Goal: Answer question/provide support

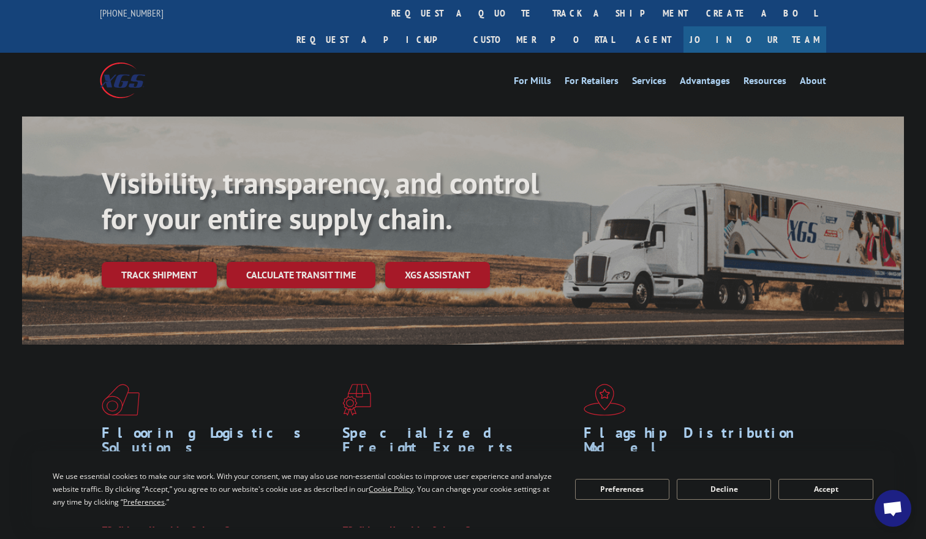
click at [891, 501] on span "Open chat" at bounding box center [893, 509] width 20 height 17
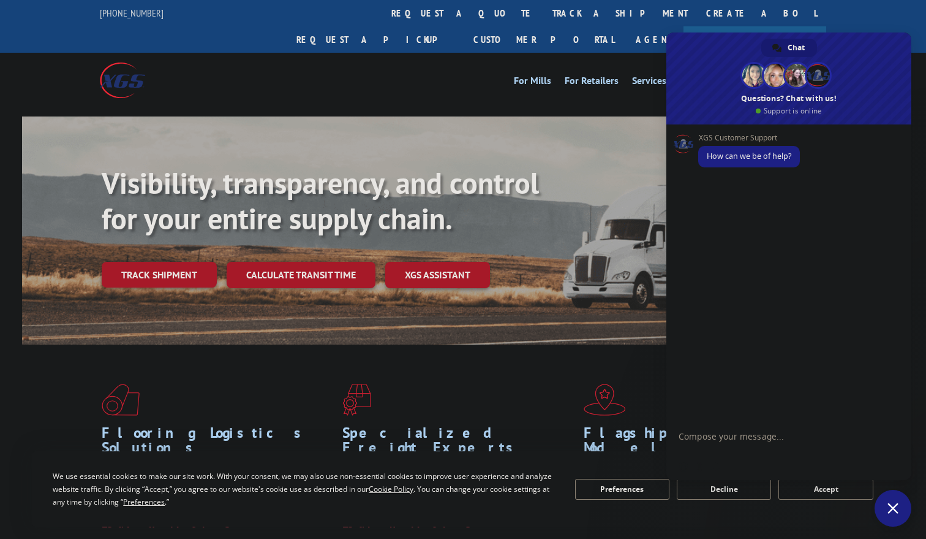
click at [727, 428] on form at bounding box center [776, 437] width 194 height 35
click at [722, 436] on textarea "Compose your message..." at bounding box center [776, 442] width 194 height 22
click at [787, 448] on form "Delivery ETA" at bounding box center [776, 438] width 194 height 33
click at [792, 444] on form "Delivery ETA" at bounding box center [776, 438] width 194 height 33
click at [777, 441] on textarea "Delivery ETA" at bounding box center [776, 438] width 194 height 11
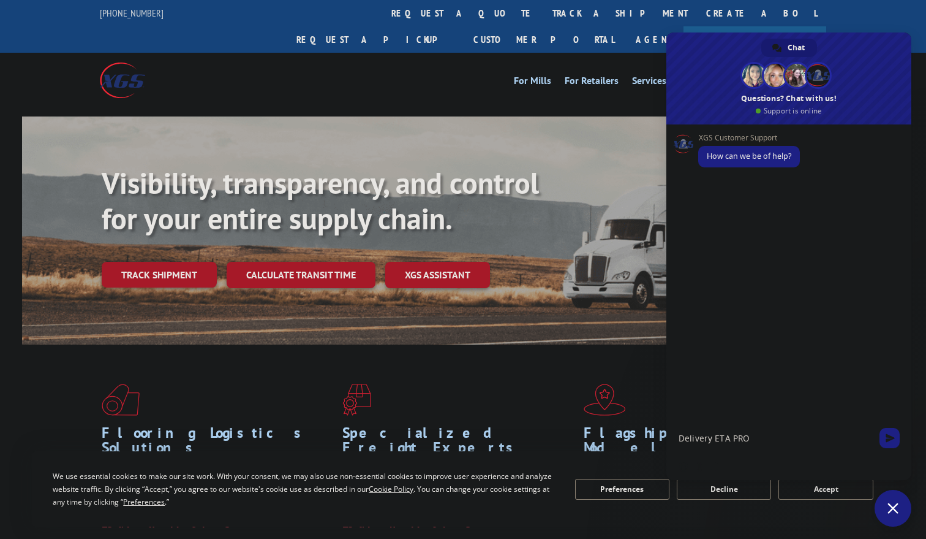
paste textarea "16566656"
drag, startPoint x: 747, startPoint y: 439, endPoint x: 760, endPoint y: 443, distance: 14.1
click at [747, 439] on textarea "Delivery ETA PRO16566656" at bounding box center [776, 438] width 194 height 11
drag, startPoint x: 798, startPoint y: 435, endPoint x: 676, endPoint y: 436, distance: 122.5
click at [676, 436] on div "Delivery ETA PRO 16566656" at bounding box center [789, 438] width 245 height 33
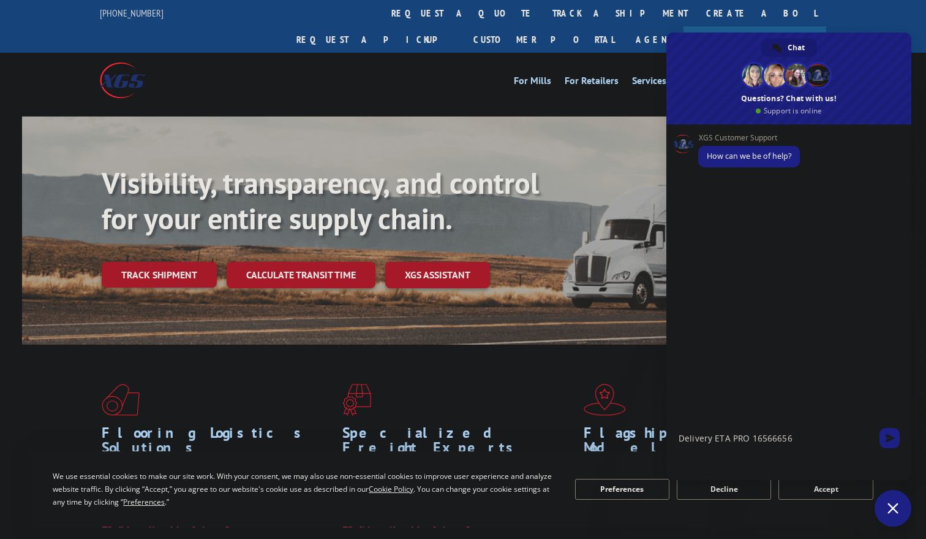
click at [819, 440] on textarea "Delivery ETA PRO 16566656" at bounding box center [776, 438] width 194 height 11
type textarea "Delivery ETA PRO 16566656"
click at [893, 433] on span "Send" at bounding box center [890, 437] width 9 height 9
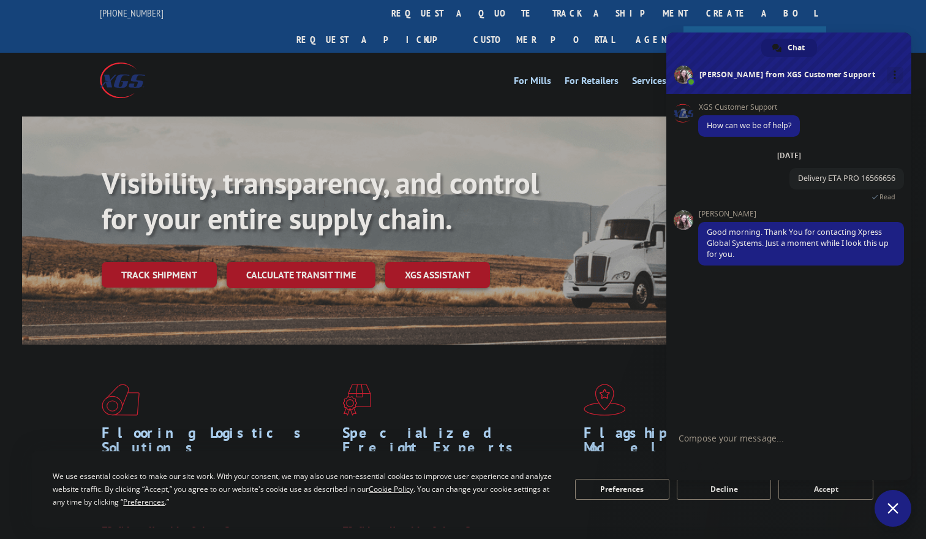
click at [753, 300] on div "XGS Customer Support How can we be of help? [DATE] Delivery ETA PRO 16566656 Ju…" at bounding box center [789, 258] width 245 height 328
click at [747, 341] on div "XGS Customer Support How can we be of help? [DATE] Delivery ETA PRO 16566656 A …" at bounding box center [789, 258] width 245 height 328
drag, startPoint x: 730, startPoint y: 50, endPoint x: 384, endPoint y: 56, distance: 346.2
click at [543, 18] on link "track a shipment" at bounding box center [620, 13] width 154 height 26
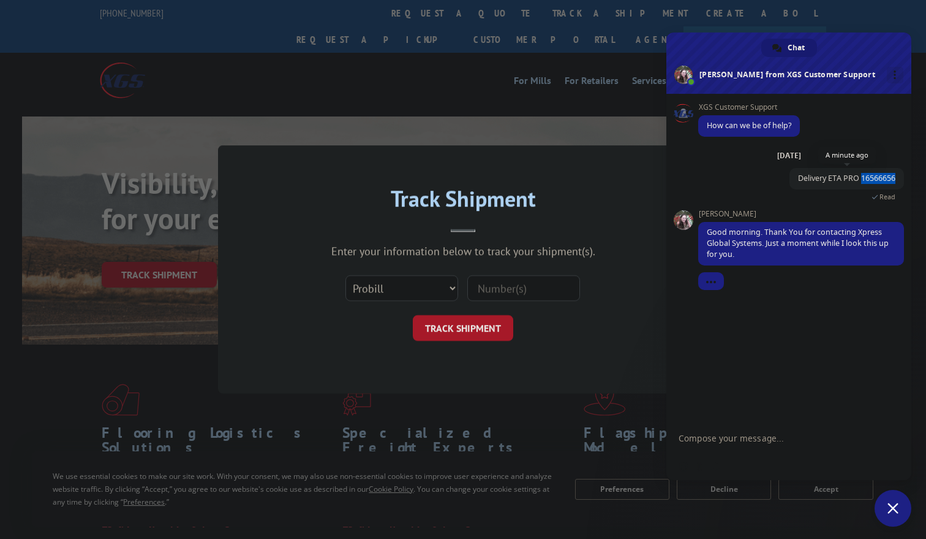
drag, startPoint x: 871, startPoint y: 176, endPoint x: 895, endPoint y: 176, distance: 23.9
click at [895, 176] on span "Delivery ETA PRO 16566656" at bounding box center [846, 178] width 97 height 10
copy span "16566656"
click at [544, 285] on input at bounding box center [523, 288] width 113 height 26
paste input "16566656"
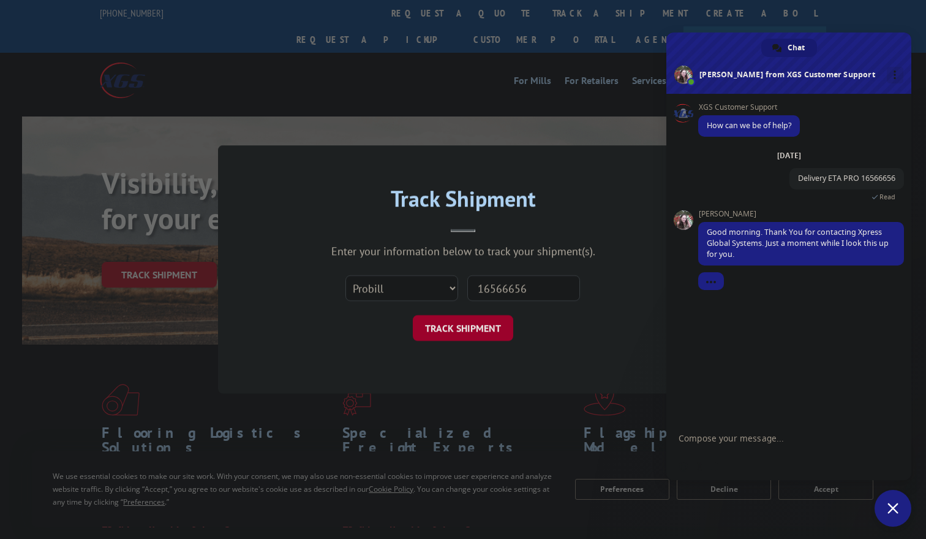
type input "16566656"
click at [474, 328] on button "TRACK SHIPMENT" at bounding box center [463, 328] width 100 height 26
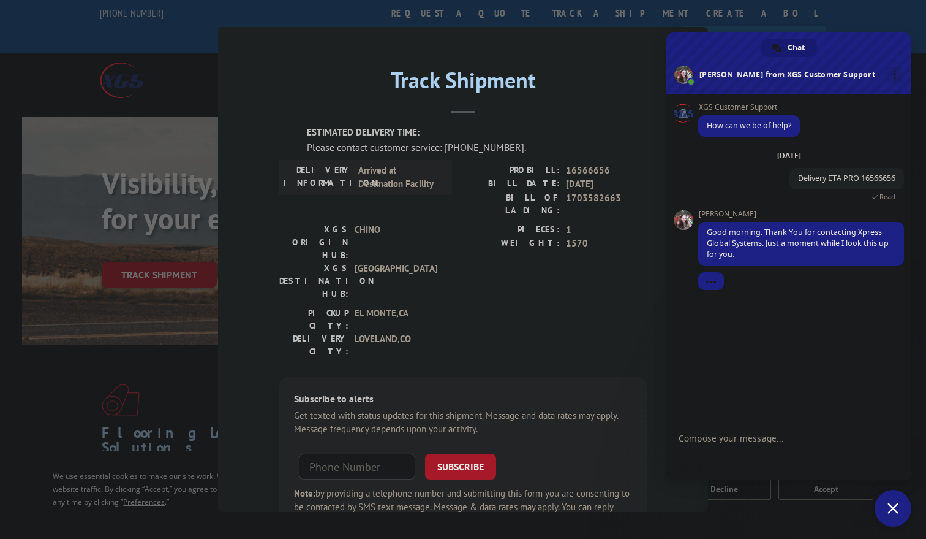
click at [464, 223] on label "PIECES:" at bounding box center [511, 230] width 97 height 14
click at [782, 433] on textarea "Compose your message..." at bounding box center [776, 438] width 194 height 11
type textarea "ok thanks"
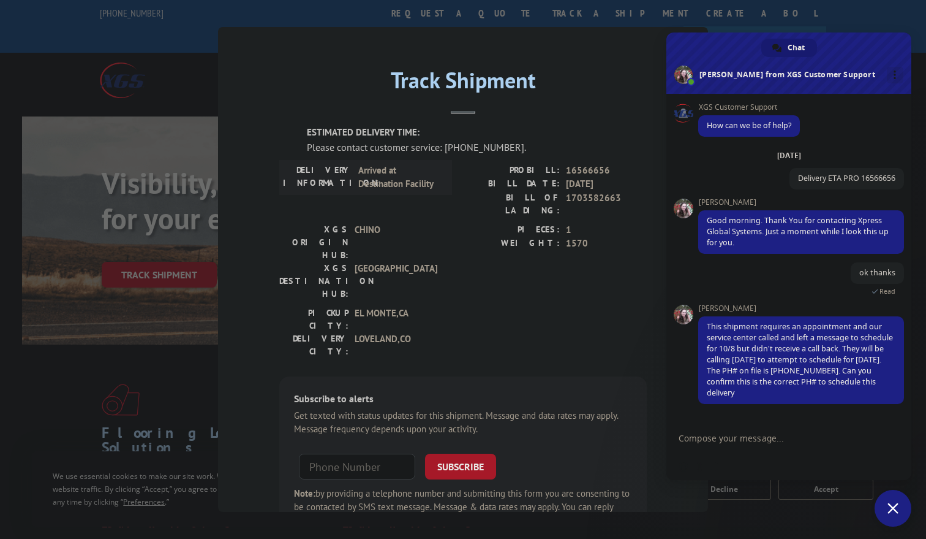
click at [804, 446] on form at bounding box center [776, 438] width 194 height 33
click at [778, 436] on textarea "Compose your message..." at bounding box center [776, 438] width 194 height 11
type textarea "Yes i can confirm, allow me one moment"
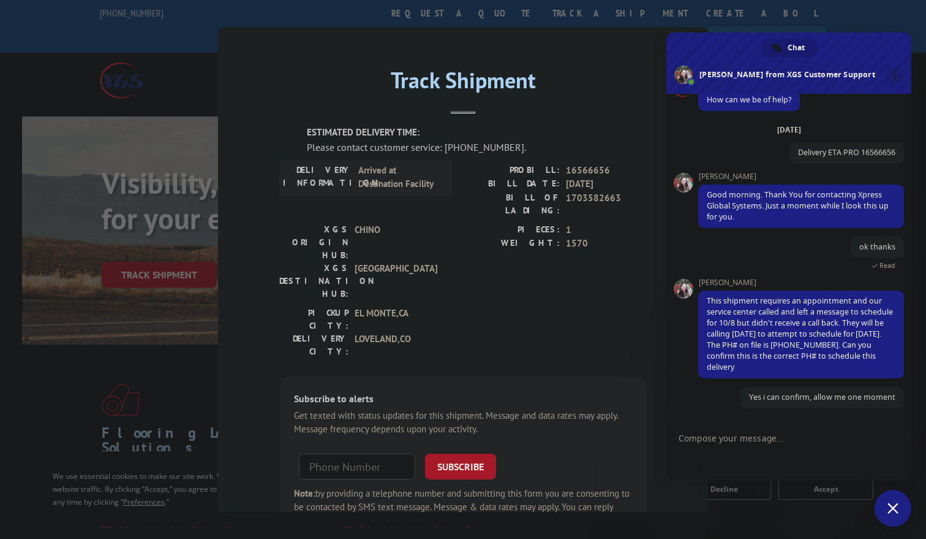
scroll to position [26, 0]
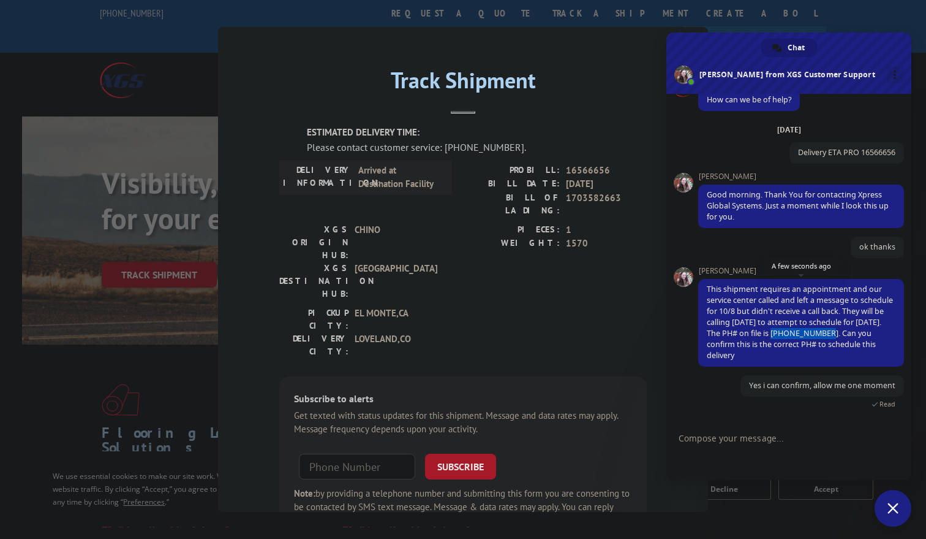
drag, startPoint x: 811, startPoint y: 331, endPoint x: 860, endPoint y: 333, distance: 49.0
click at [860, 333] on span "This shipment requires an appointment and our service center called and left a …" at bounding box center [800, 322] width 186 height 77
copy span "[PHONE_NUMBER]"
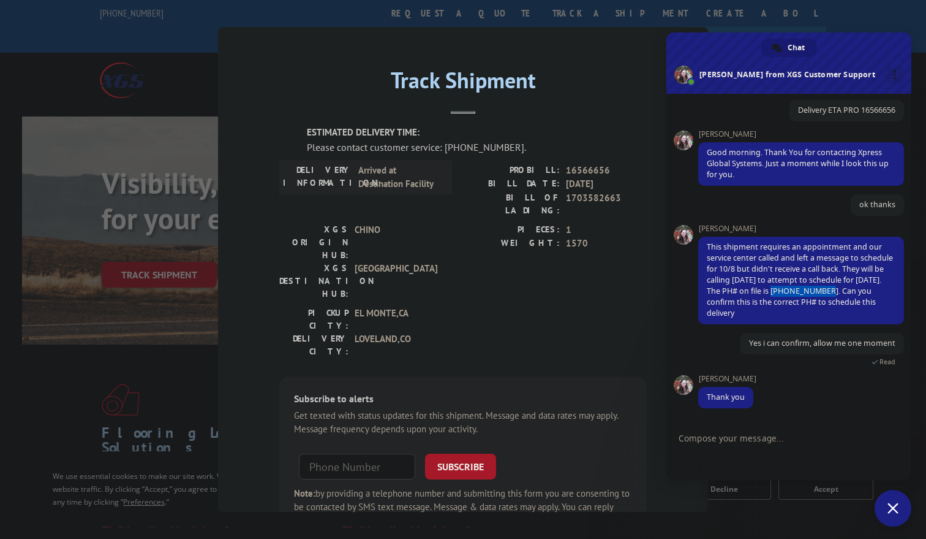
click at [753, 434] on textarea "Compose your message..." at bounding box center [776, 438] width 194 height 11
paste textarea "[PHONE_NUMBER]"
type textarea "Thank you for waiting the number is [PHONE_NUMBER]"
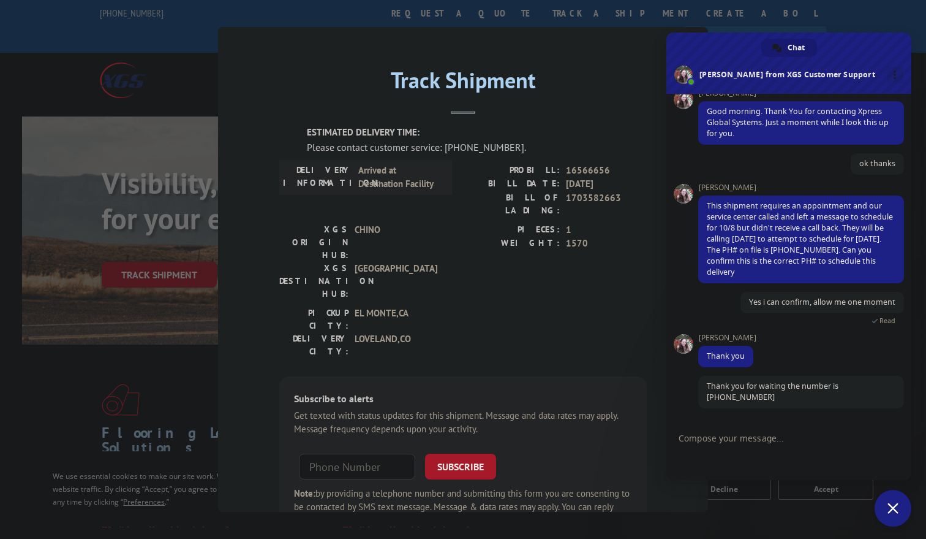
scroll to position [109, 0]
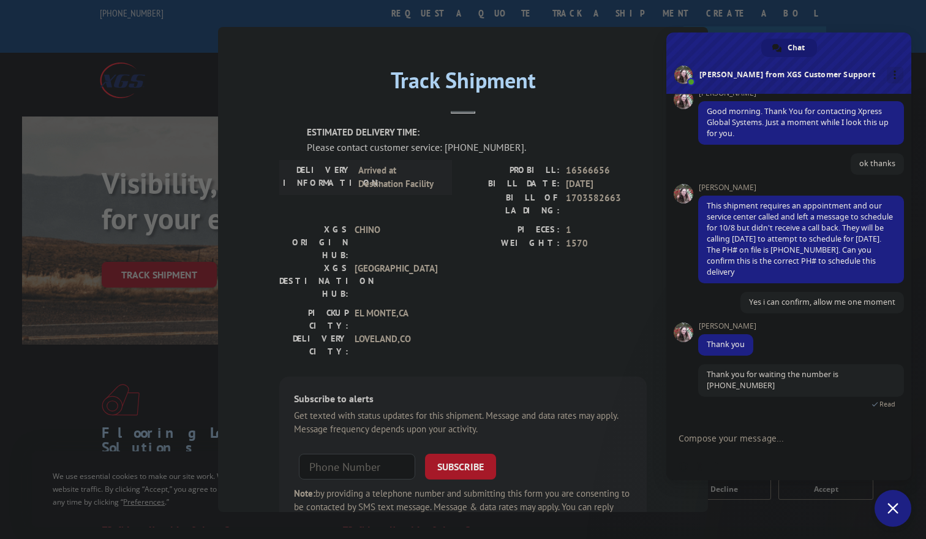
click at [764, 432] on form at bounding box center [776, 438] width 194 height 33
click at [752, 439] on textarea "Compose your message..." at bounding box center [776, 438] width 194 height 11
type textarea "p"
paste textarea "[PERSON_NAME]"
type textarea "the name of the contact still [PERSON_NAME]"
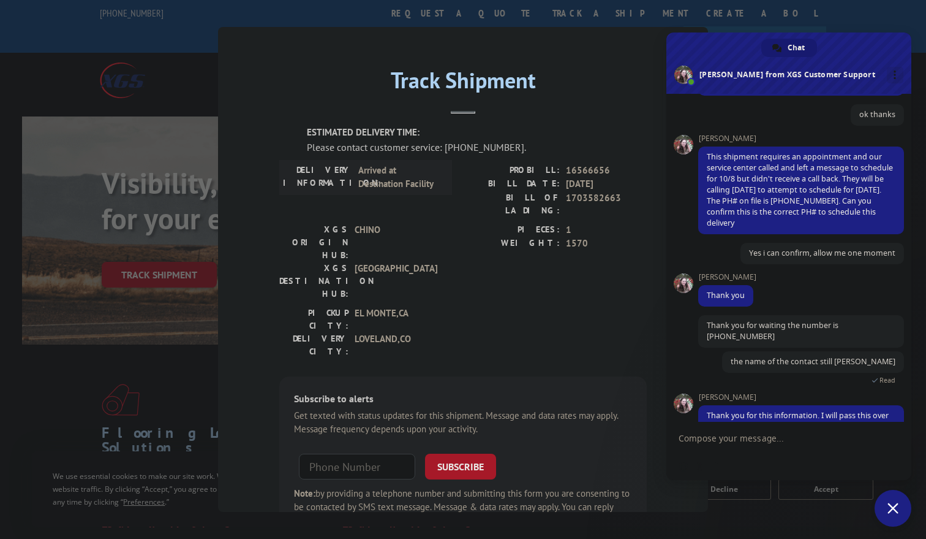
scroll to position [199, 0]
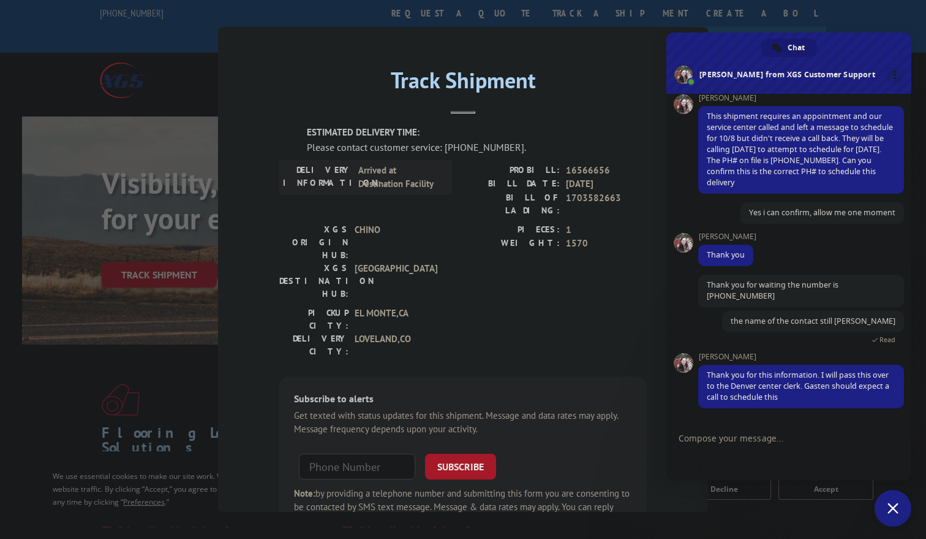
click at [753, 438] on textarea "Compose your message..." at bounding box center [776, 438] width 194 height 11
type textarea "Perfect thank you"
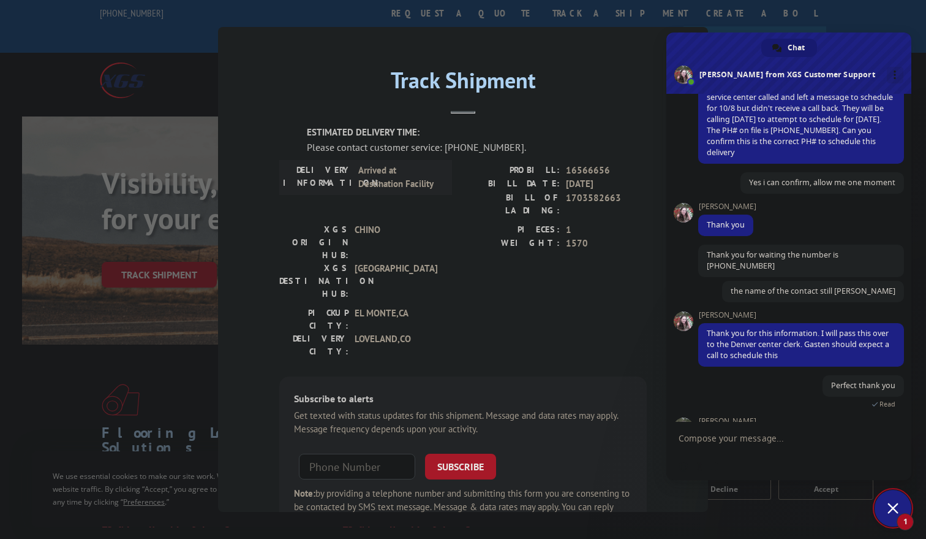
scroll to position [352, 0]
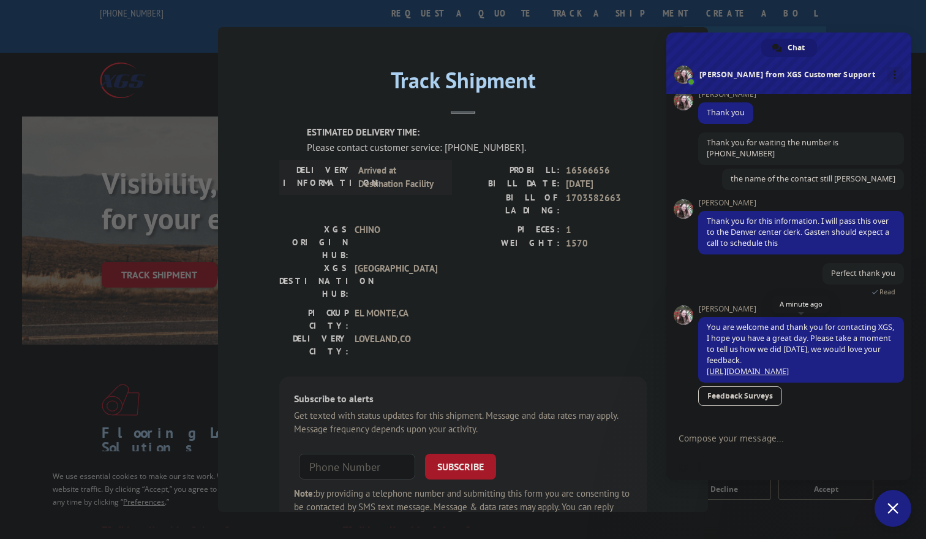
click at [770, 366] on link "[URL][DOMAIN_NAME]" at bounding box center [748, 371] width 82 height 10
click at [487, 148] on div "Please contact customer service: [PHONE_NUMBER]." at bounding box center [477, 147] width 340 height 15
